Goal: Find specific page/section: Find specific page/section

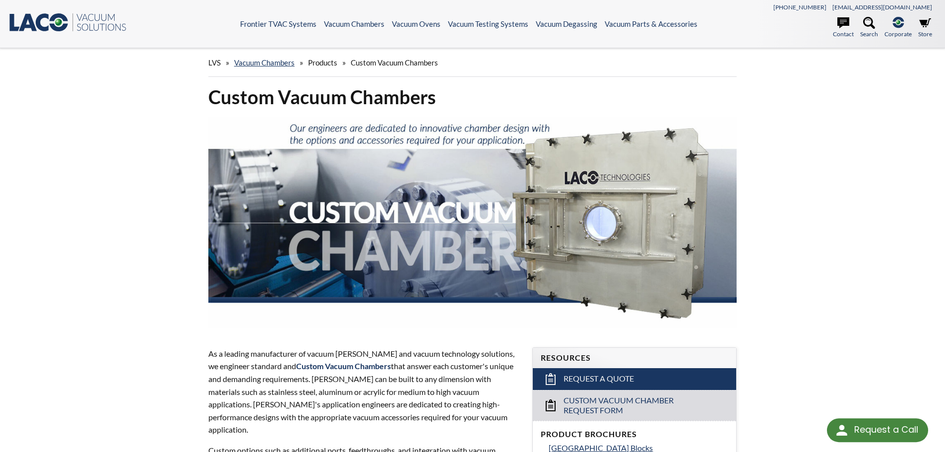
select select "Language Translate Widget"
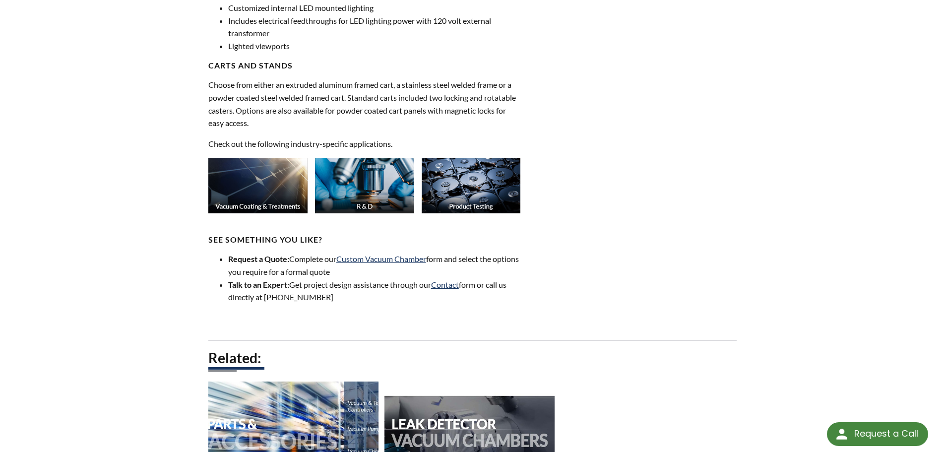
scroll to position [943, 0]
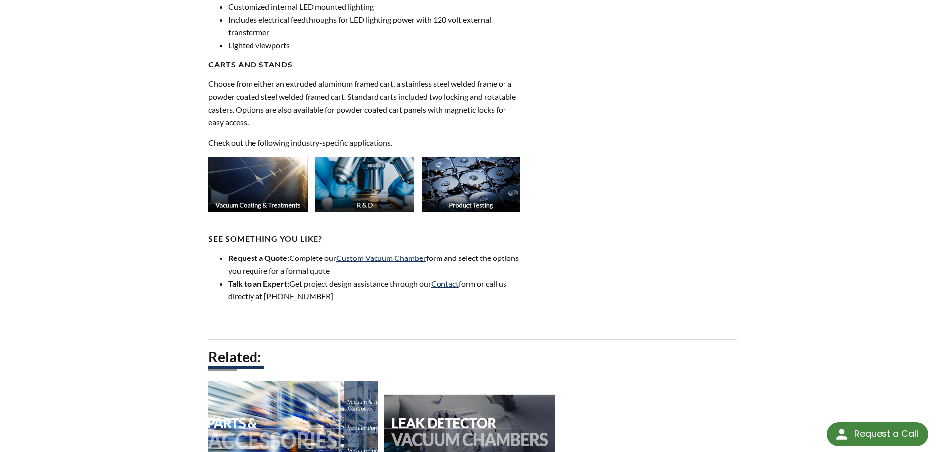
click at [252, 180] on img at bounding box center [257, 185] width 99 height 56
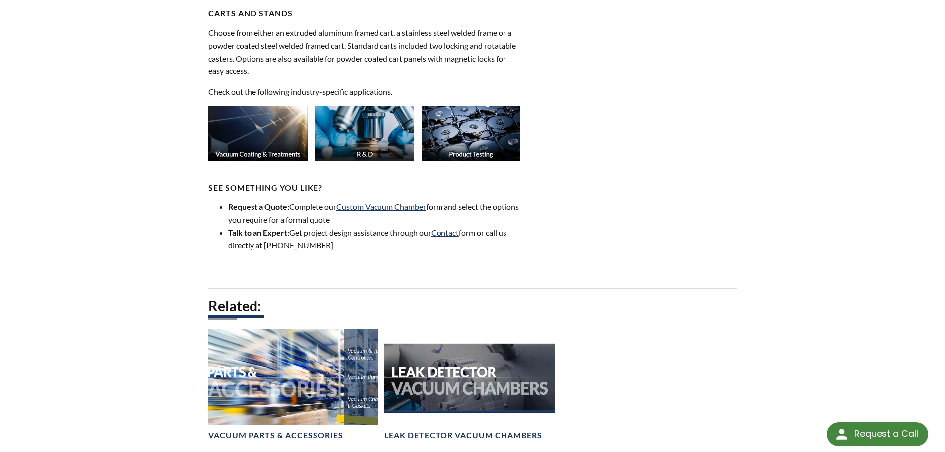
scroll to position [992, 0]
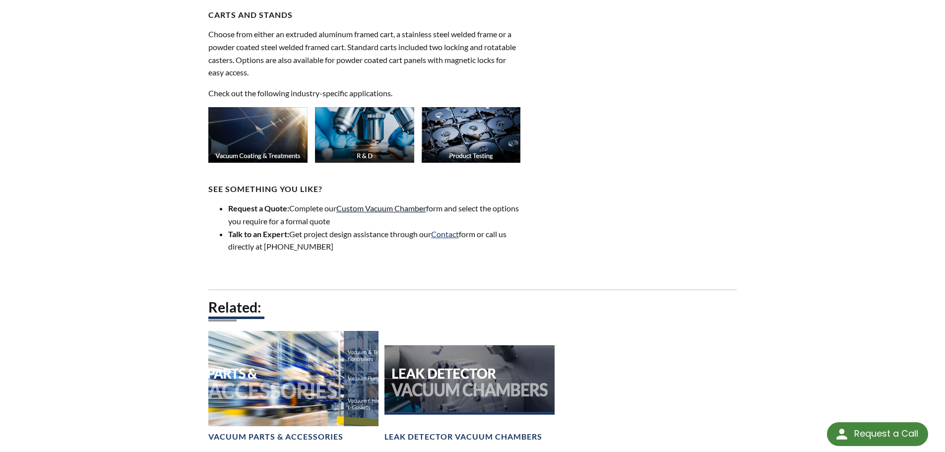
click at [383, 203] on link "Custom Vacuum Chamber" at bounding box center [381, 207] width 90 height 9
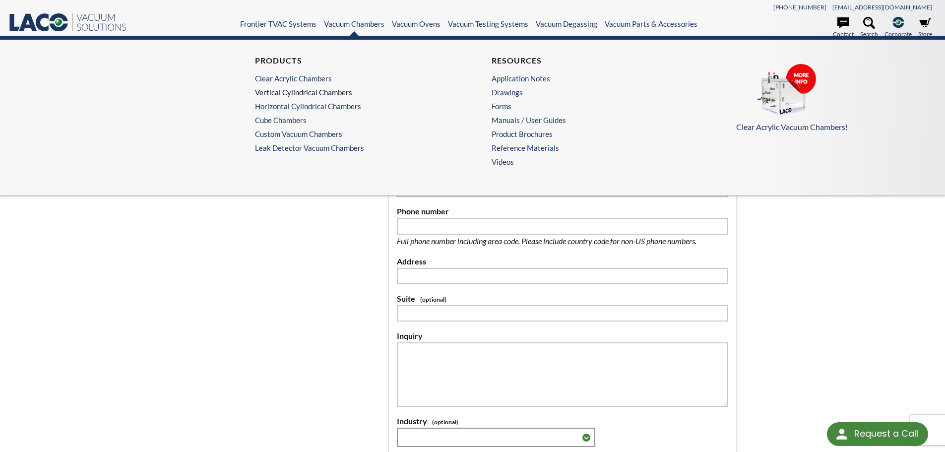
click at [295, 92] on link "Vertical Cylindrical Chambers" at bounding box center [351, 92] width 193 height 9
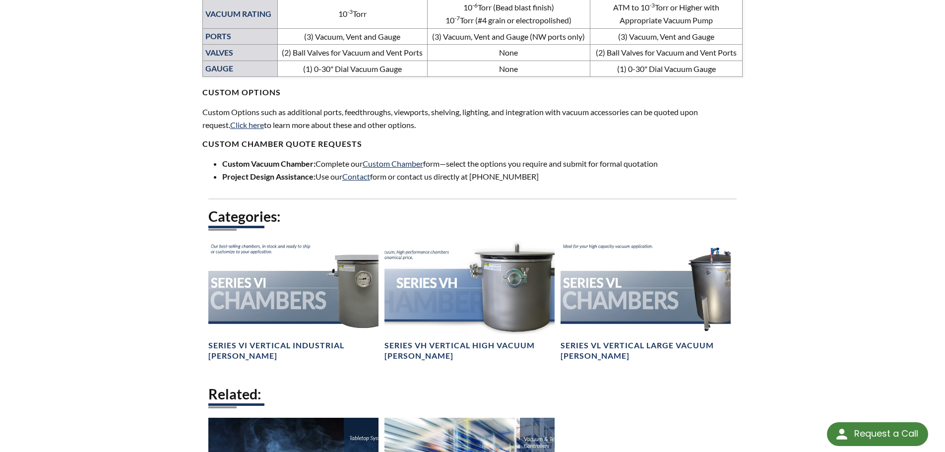
scroll to position [843, 0]
